Goal: Find specific page/section: Find specific page/section

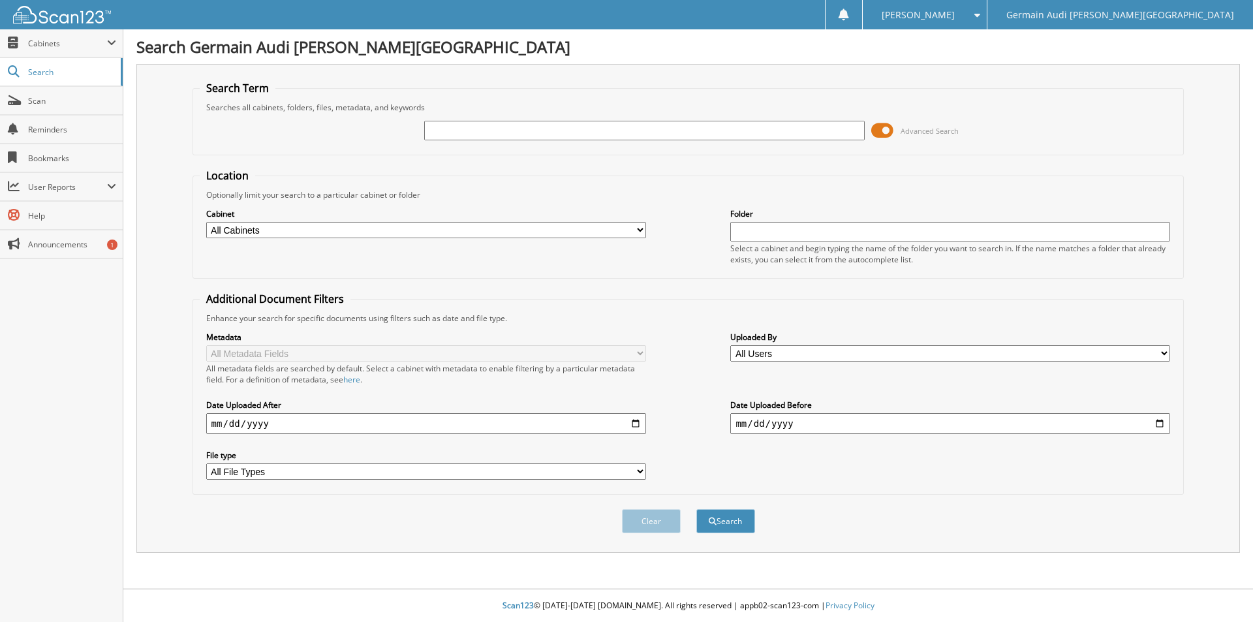
click at [454, 130] on input "text" at bounding box center [644, 131] width 440 height 20
type input "42275"
click at [696, 509] on button "Search" at bounding box center [725, 521] width 59 height 24
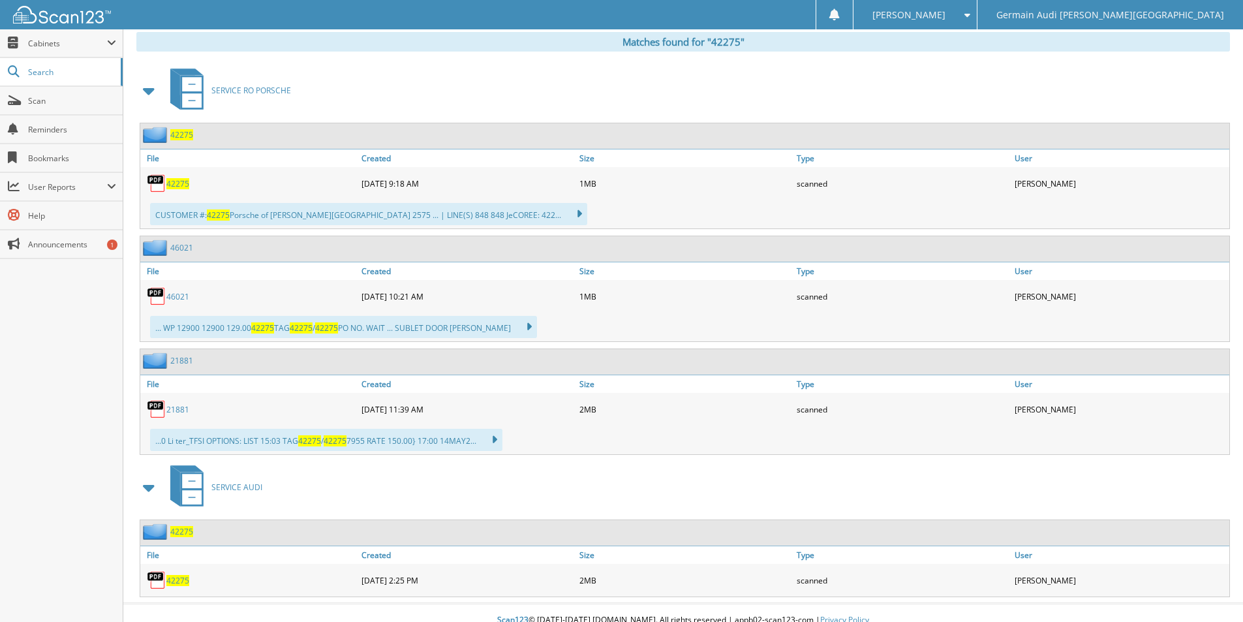
scroll to position [555, 0]
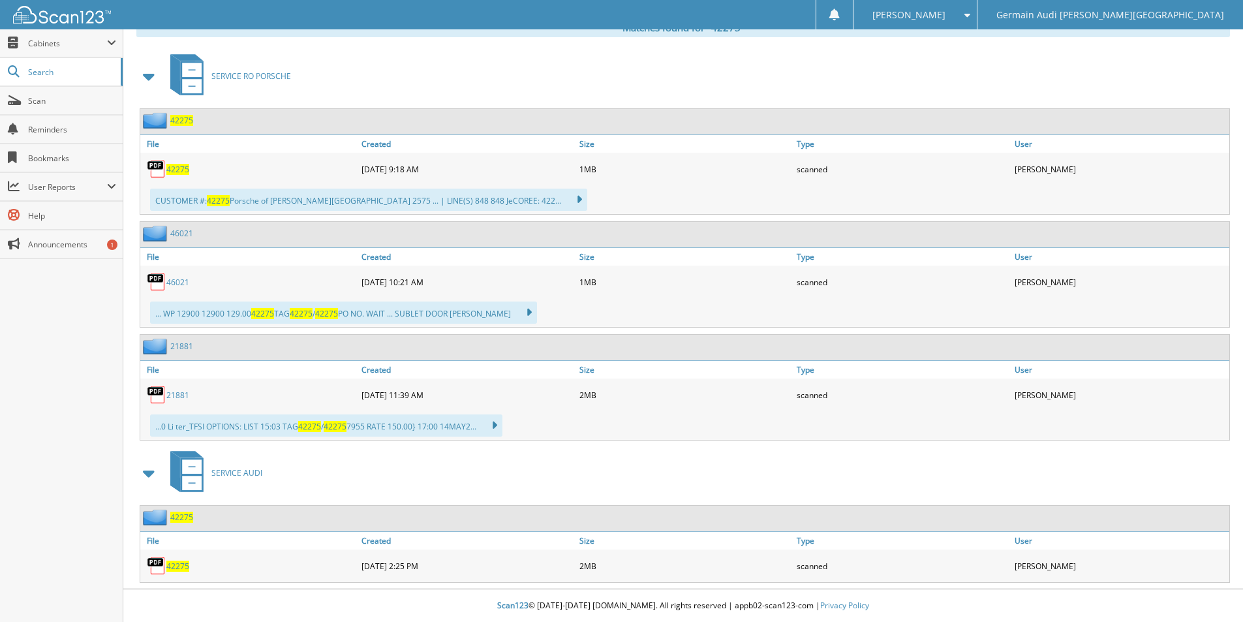
click at [176, 568] on span "42275" at bounding box center [177, 566] width 23 height 11
